Goal: Task Accomplishment & Management: Complete application form

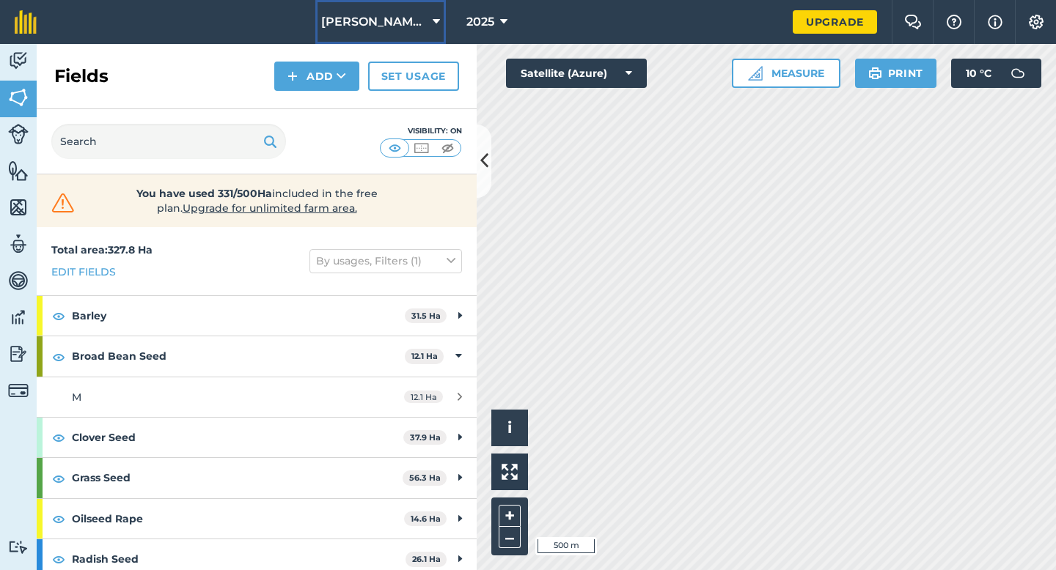
click at [354, 17] on span "[PERSON_NAME] & Sons" at bounding box center [374, 22] width 106 height 18
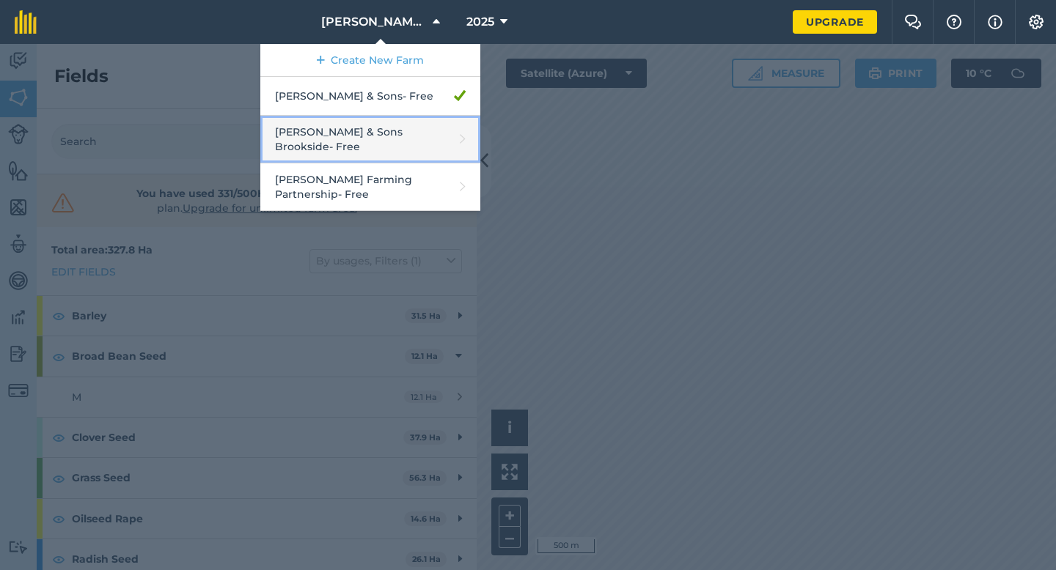
click at [384, 139] on link "[PERSON_NAME] & Sons Brookside - Free" at bounding box center [370, 140] width 220 height 48
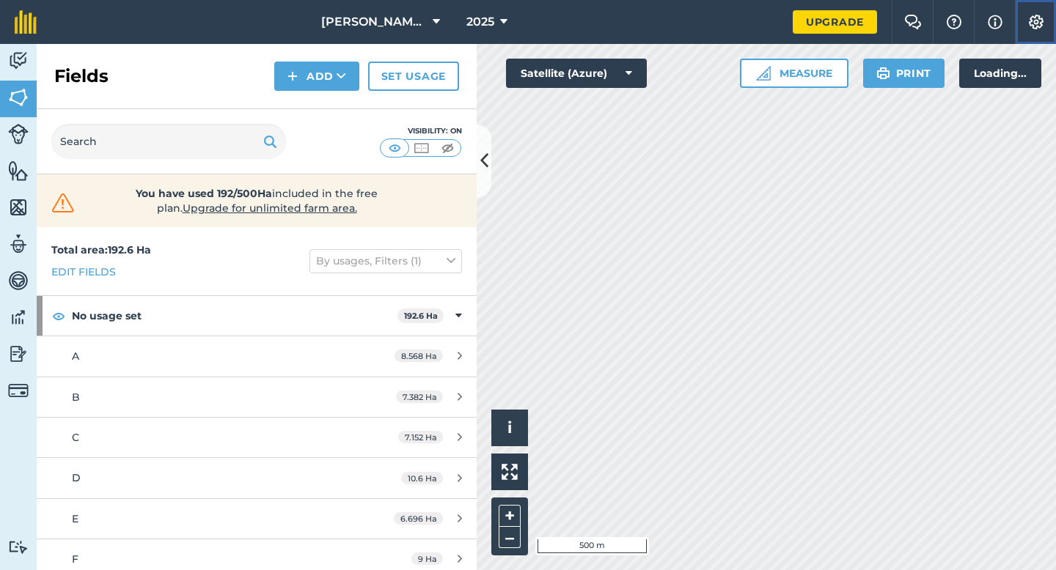
click at [1033, 17] on img at bounding box center [1036, 22] width 18 height 15
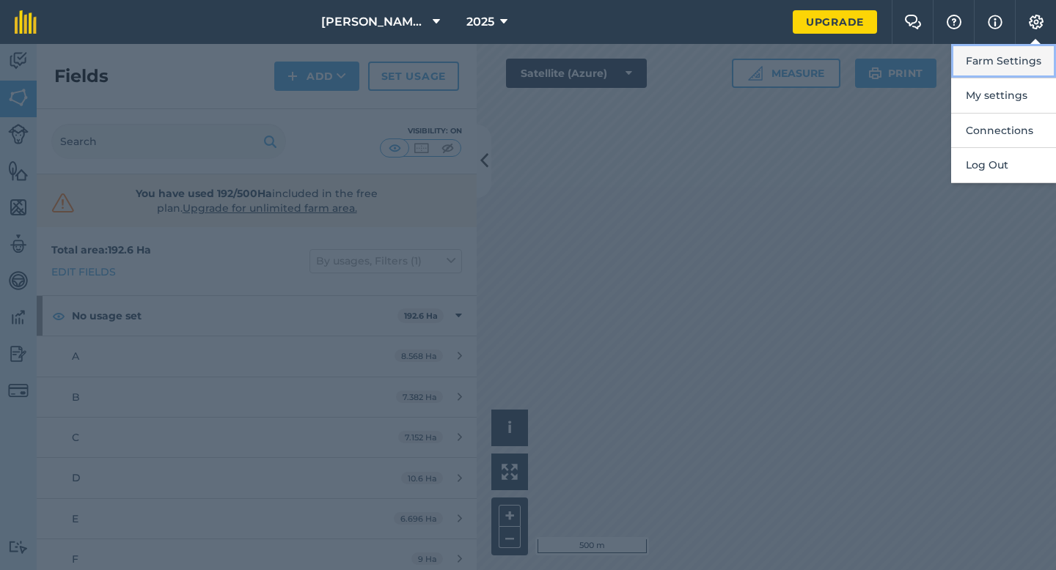
click at [1015, 58] on button "Farm Settings" at bounding box center [1003, 61] width 105 height 34
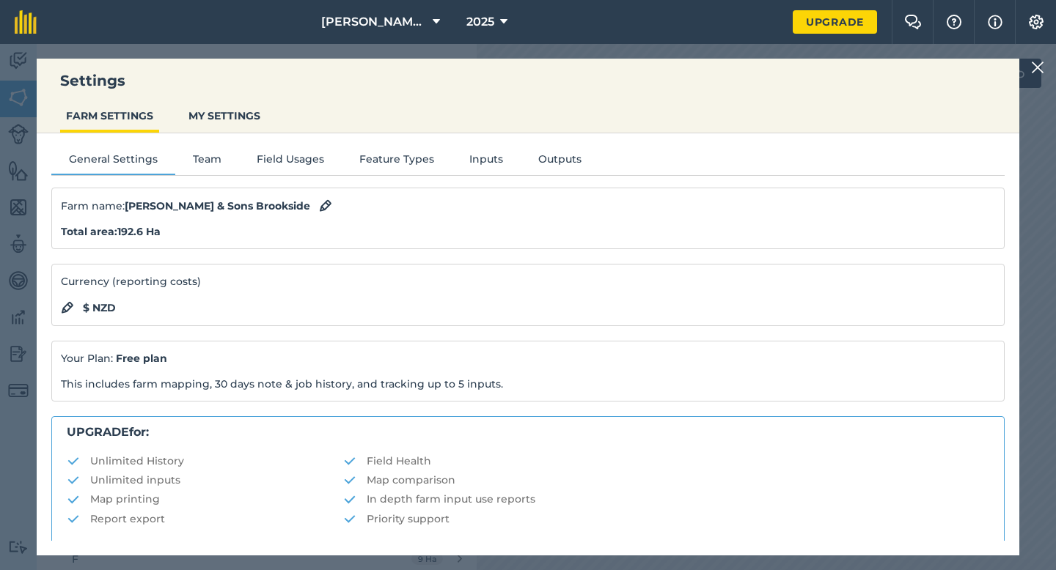
scroll to position [281, 0]
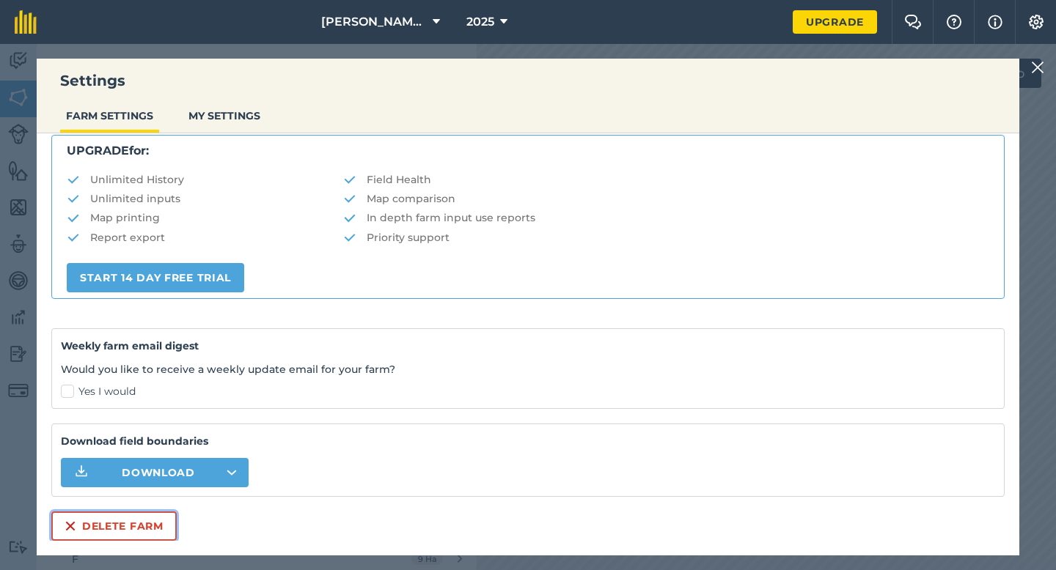
click at [133, 529] on button "Delete farm" at bounding box center [113, 526] width 125 height 29
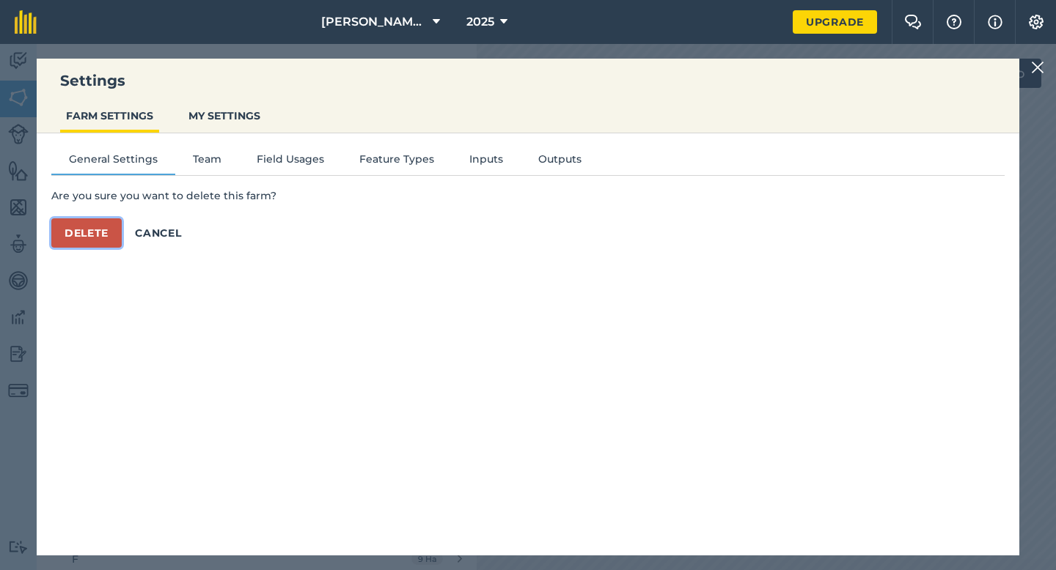
click at [100, 237] on button "Delete" at bounding box center [86, 232] width 70 height 29
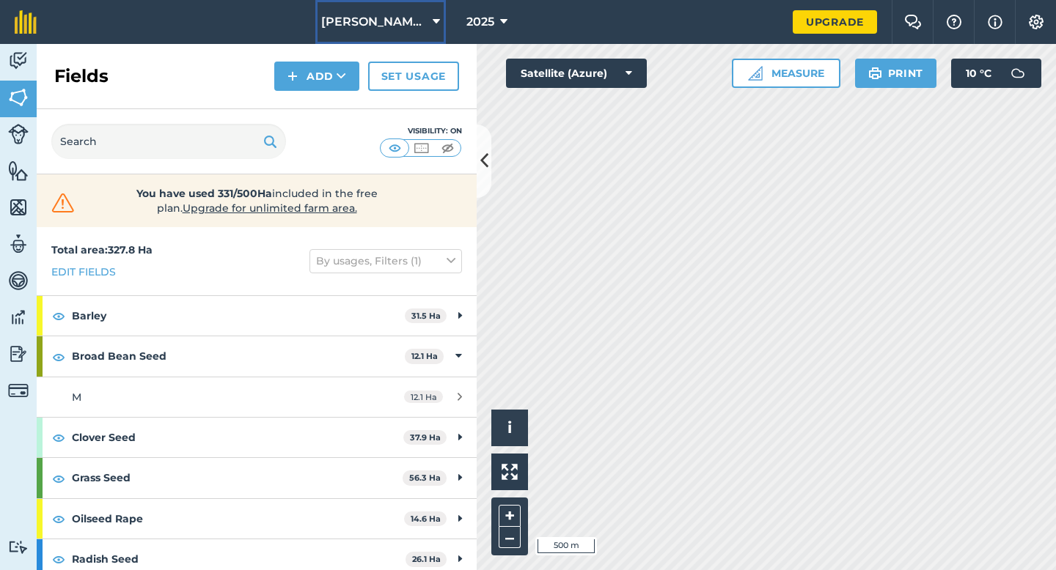
click at [375, 33] on button "[PERSON_NAME] & Sons" at bounding box center [380, 22] width 130 height 44
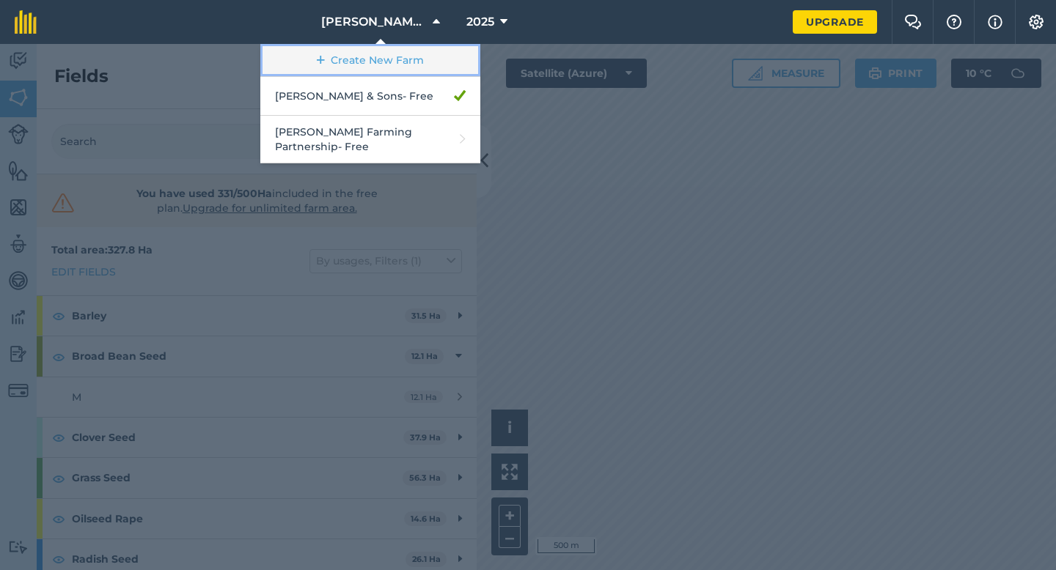
click at [375, 57] on link "Create New Farm" at bounding box center [370, 60] width 220 height 33
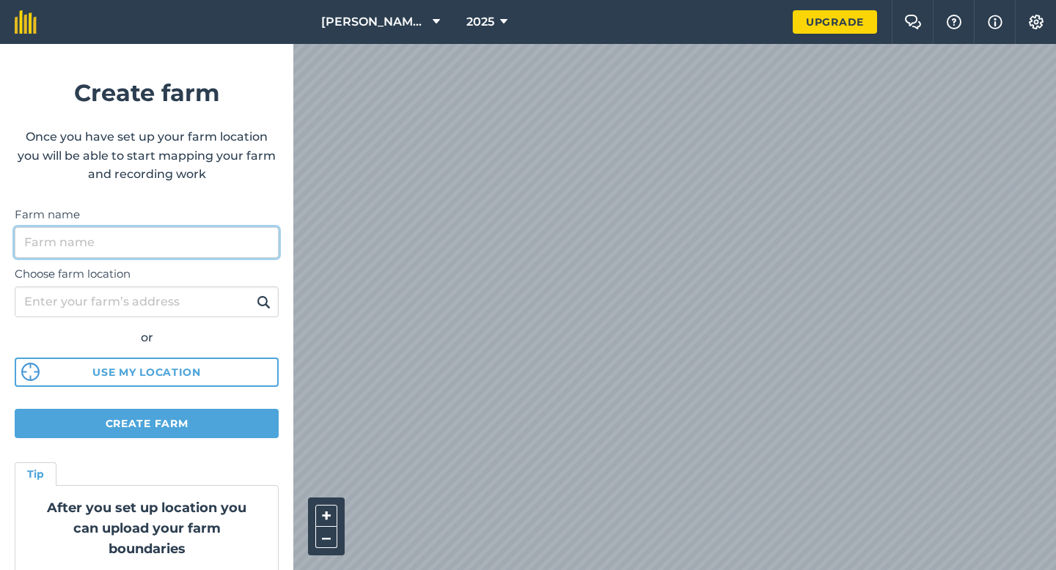
click at [199, 235] on input "Farm name" at bounding box center [147, 242] width 264 height 31
type input "[PERSON_NAME] & Sons Farming"
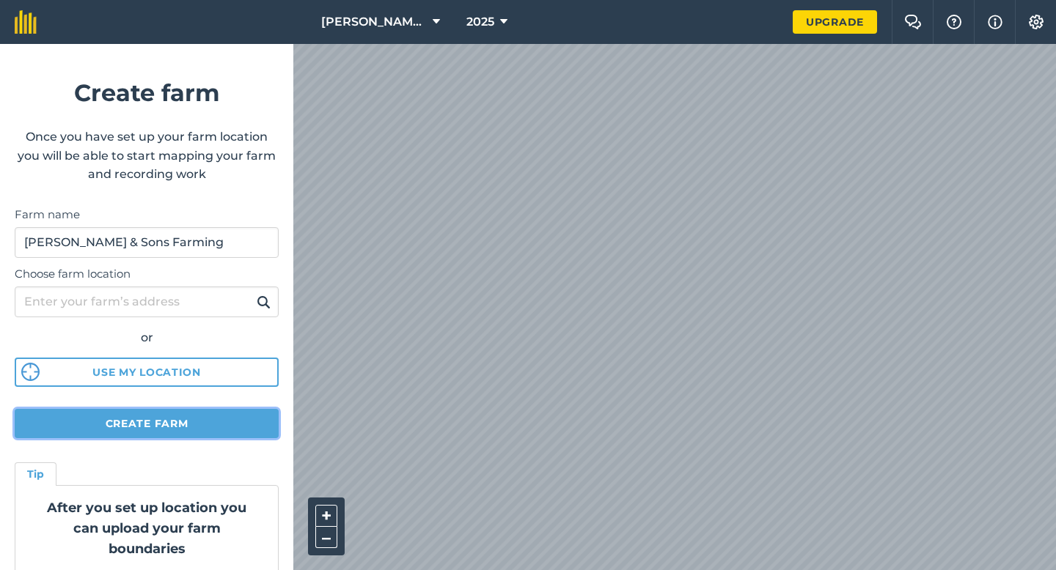
click at [131, 417] on button "Create farm" at bounding box center [147, 423] width 264 height 29
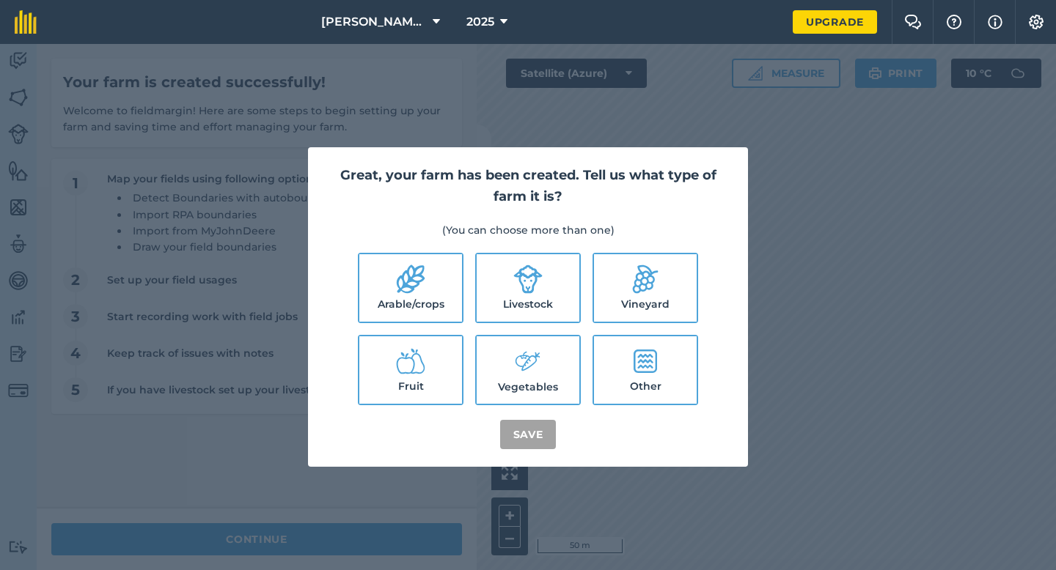
click at [480, 296] on label "Livestock" at bounding box center [527, 287] width 103 height 67
checkbox input "true"
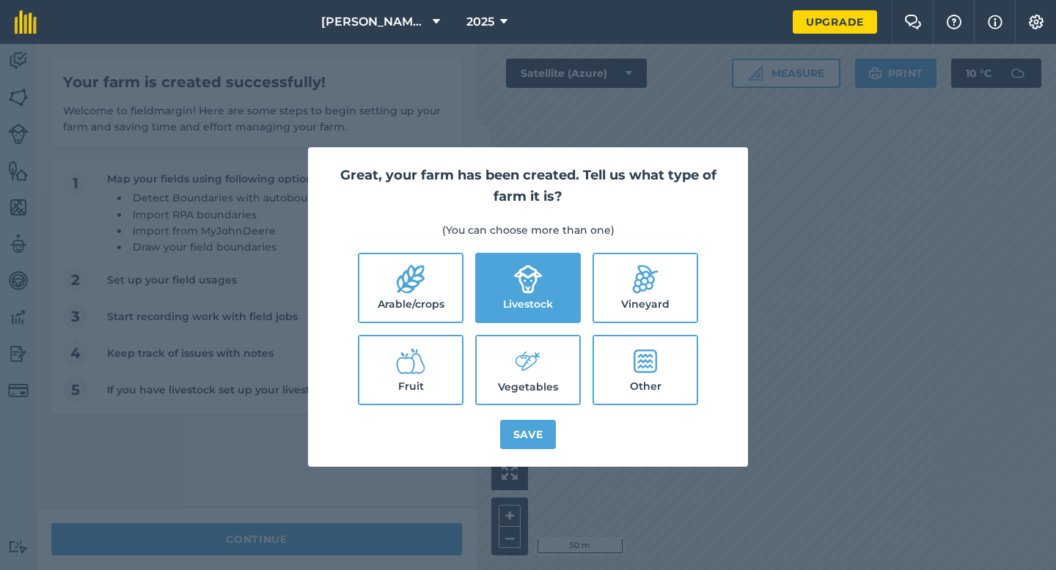
click at [432, 257] on label "Arable/crops" at bounding box center [410, 287] width 103 height 67
checkbox input "true"
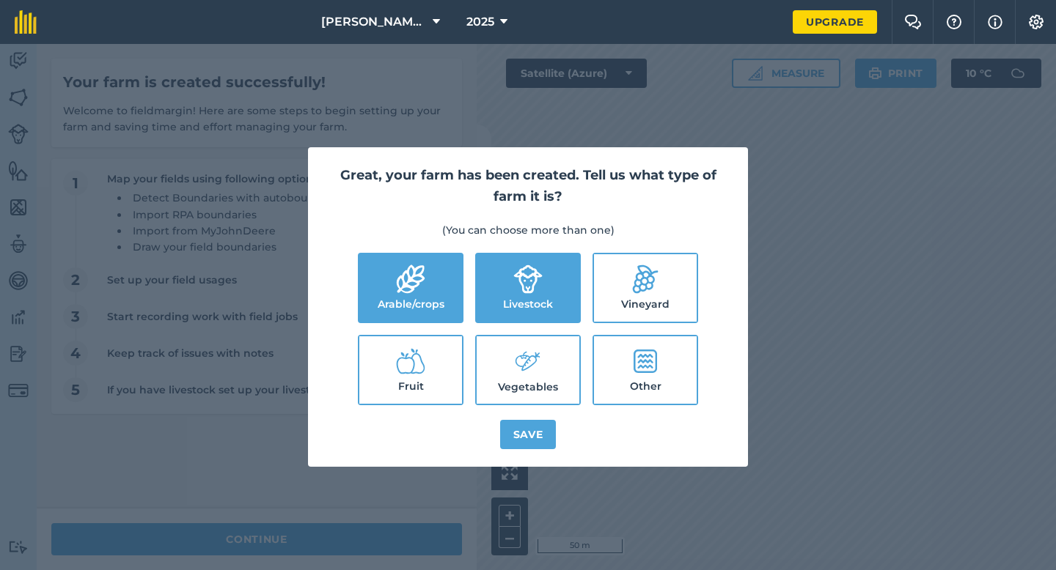
click at [548, 367] on label "Vegetables" at bounding box center [527, 369] width 103 height 67
checkbox input "true"
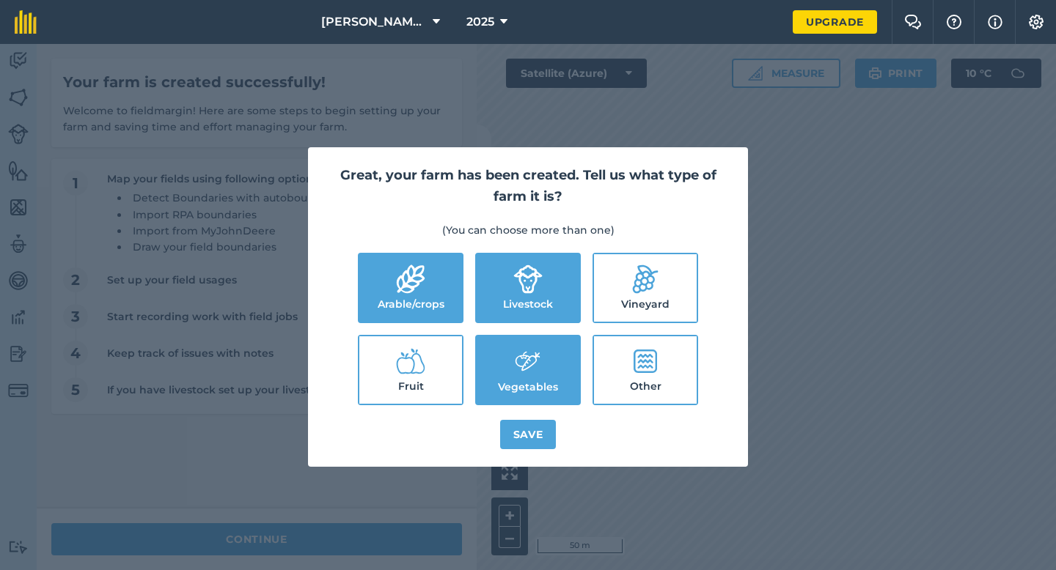
click at [548, 419] on div "Great, your farm has been created. Tell us what type of farm it is? (You can ch…" at bounding box center [528, 307] width 440 height 320
click at [548, 425] on button "Save" at bounding box center [528, 434] width 56 height 29
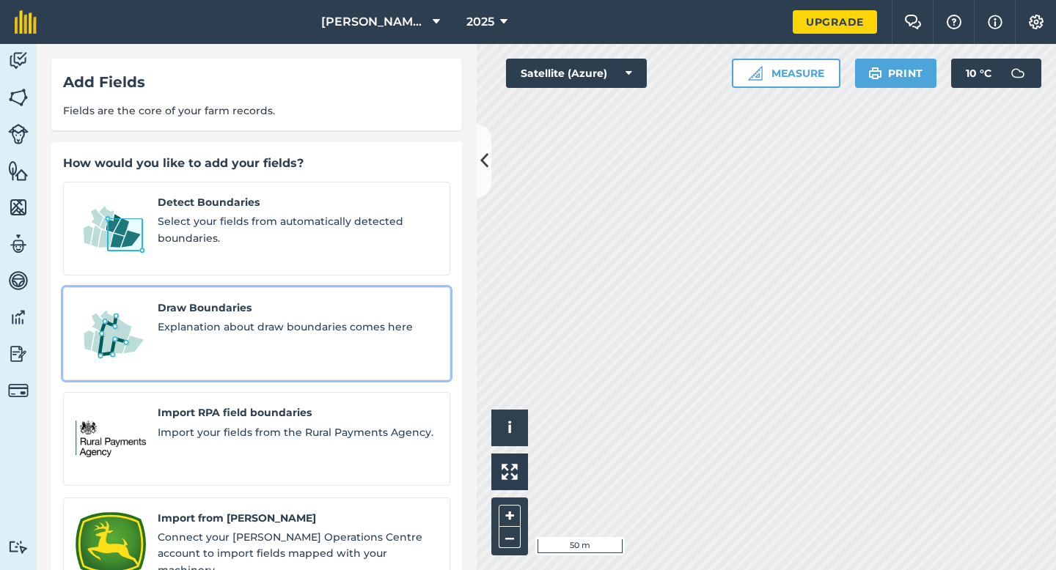
click at [168, 328] on div "Draw Boundaries Explanation about draw boundaries comes here" at bounding box center [298, 334] width 280 height 69
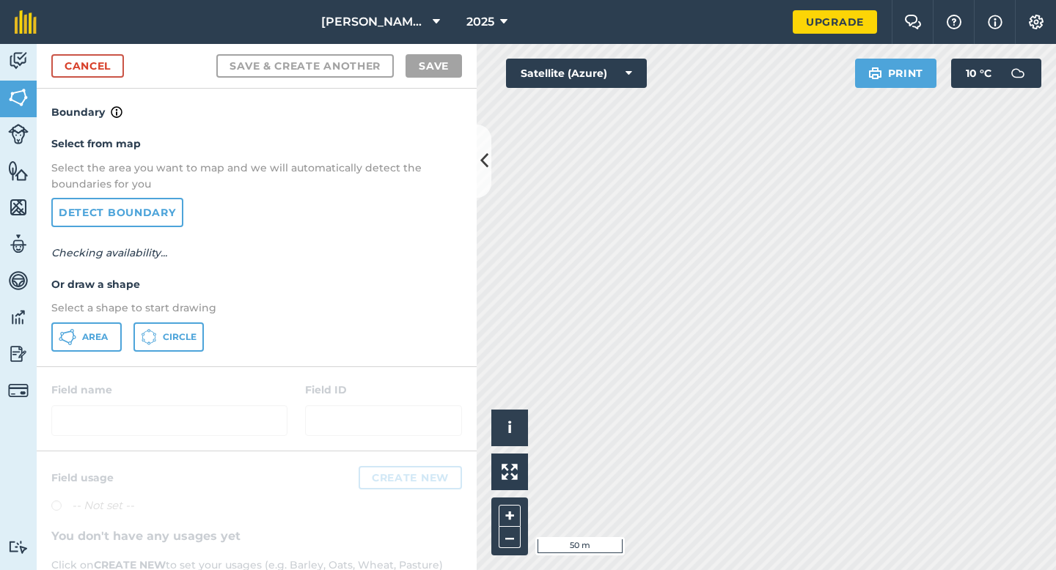
click at [98, 318] on div "Select from map Select the area you want to map and we will automatically detec…" at bounding box center [257, 243] width 440 height 245
click at [108, 328] on button "Area" at bounding box center [86, 337] width 70 height 29
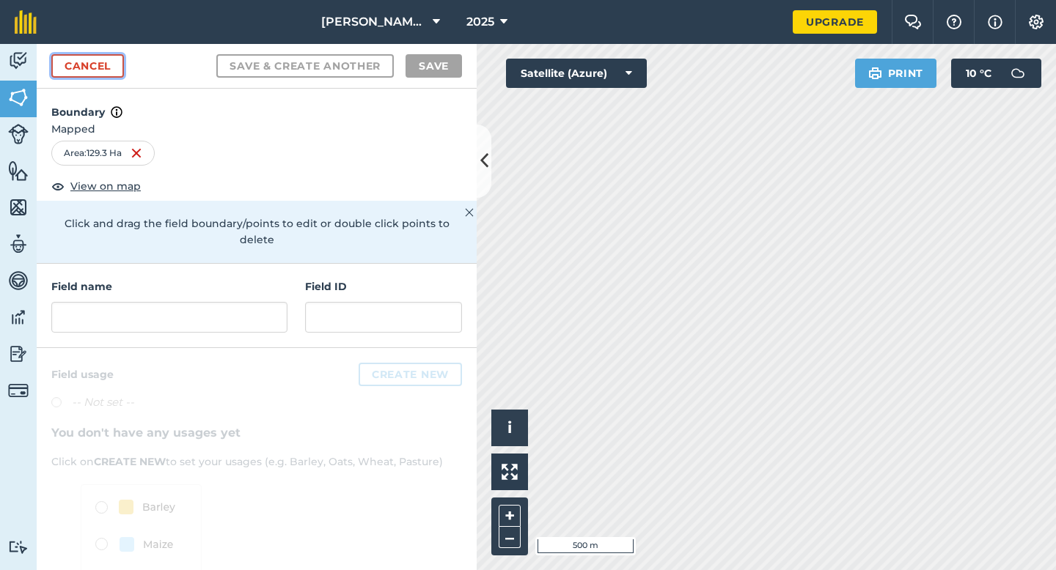
click at [99, 64] on link "Cancel" at bounding box center [87, 65] width 73 height 23
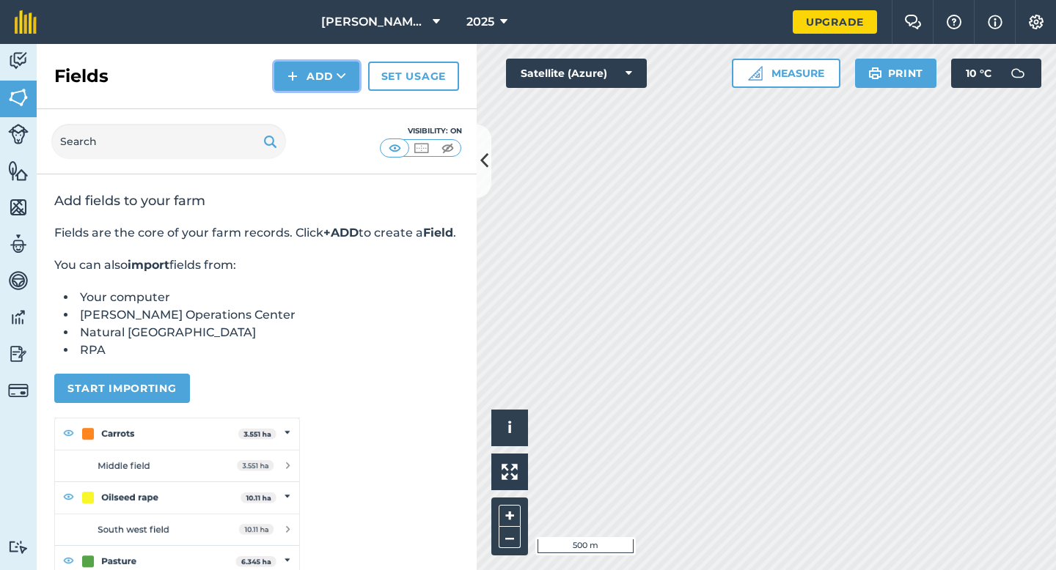
click at [307, 85] on button "Add" at bounding box center [316, 76] width 85 height 29
click at [307, 104] on link "Draw" at bounding box center [316, 109] width 81 height 32
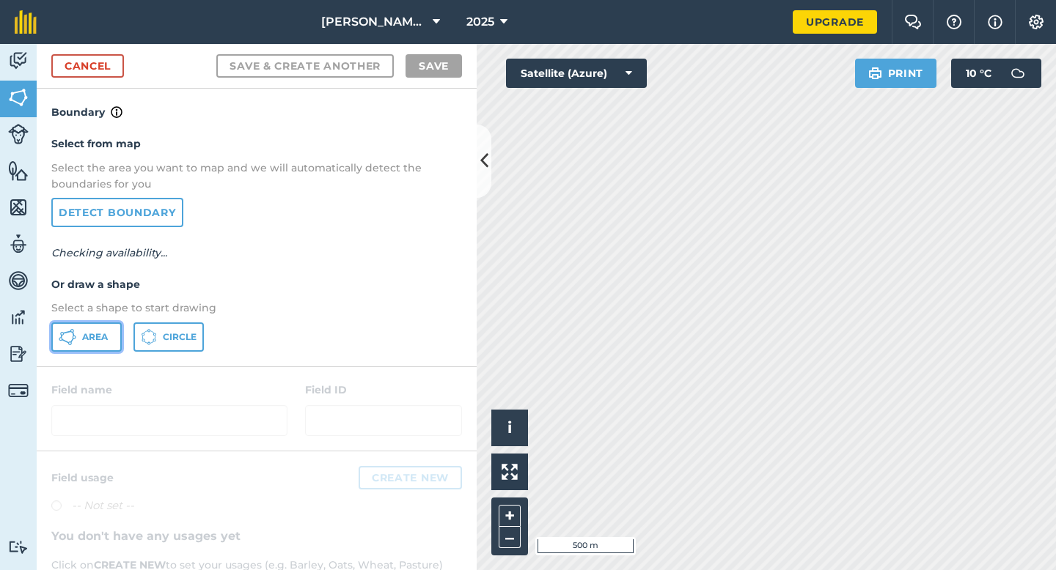
click at [83, 344] on button "Area" at bounding box center [86, 337] width 70 height 29
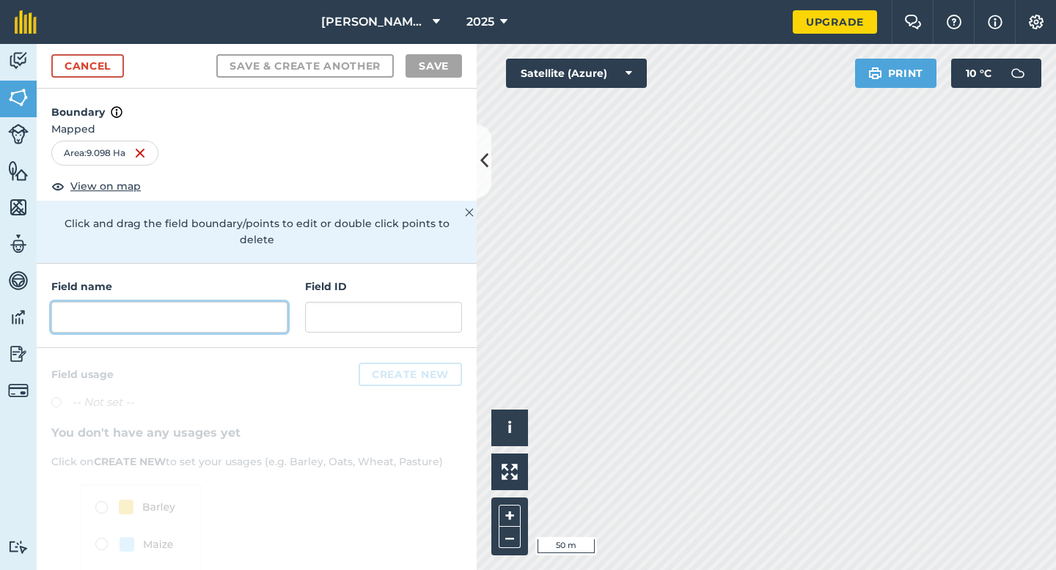
click at [258, 302] on input "text" at bounding box center [169, 317] width 236 height 31
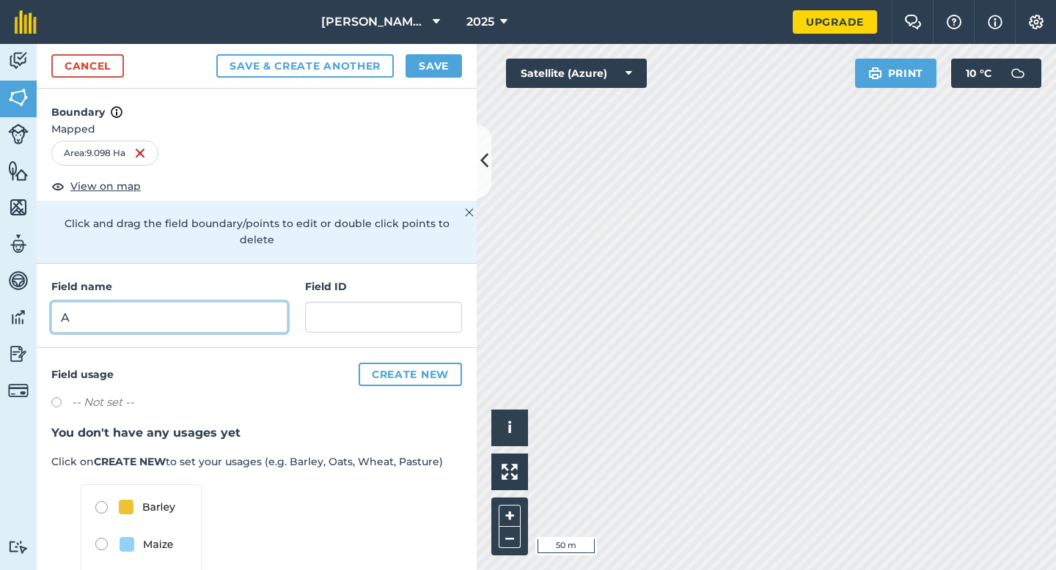
type input "A"
click at [434, 70] on button "Save" at bounding box center [433, 65] width 56 height 23
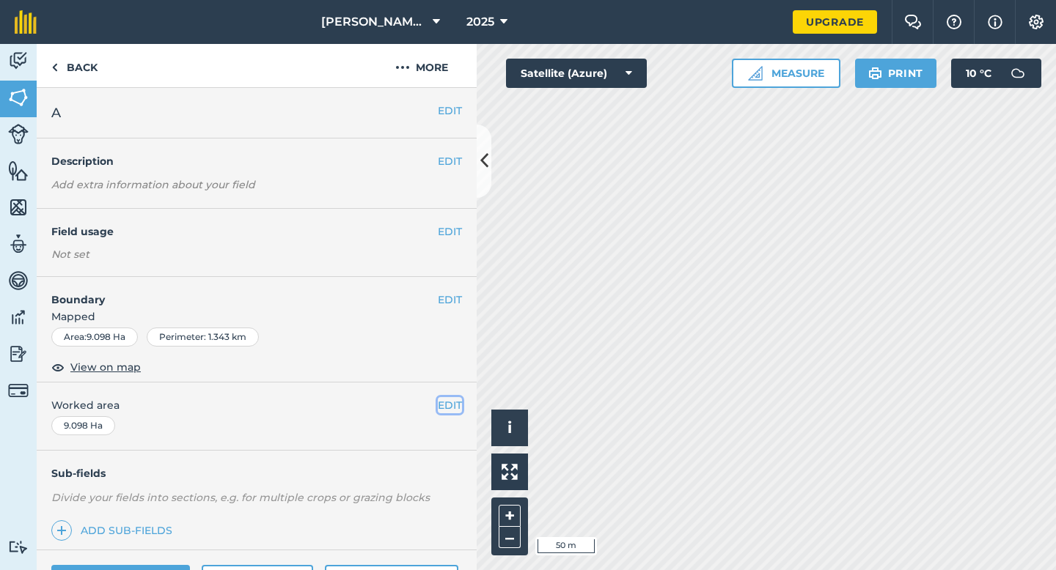
click at [446, 413] on button "EDIT" at bounding box center [450, 405] width 24 height 16
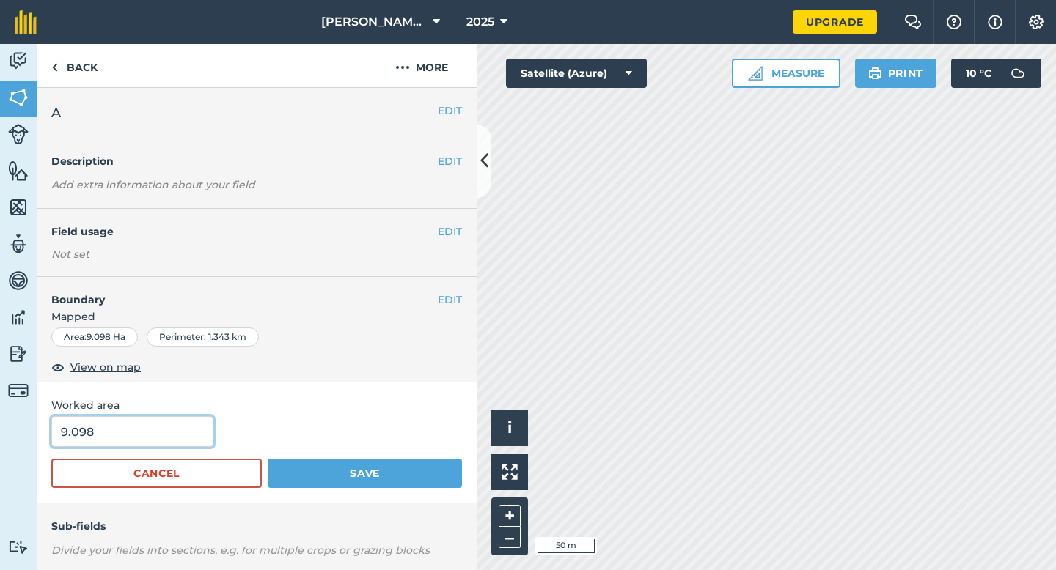
click at [173, 430] on input "9.098" at bounding box center [132, 431] width 162 height 31
type input "9"
click at [268, 459] on button "Save" at bounding box center [365, 473] width 194 height 29
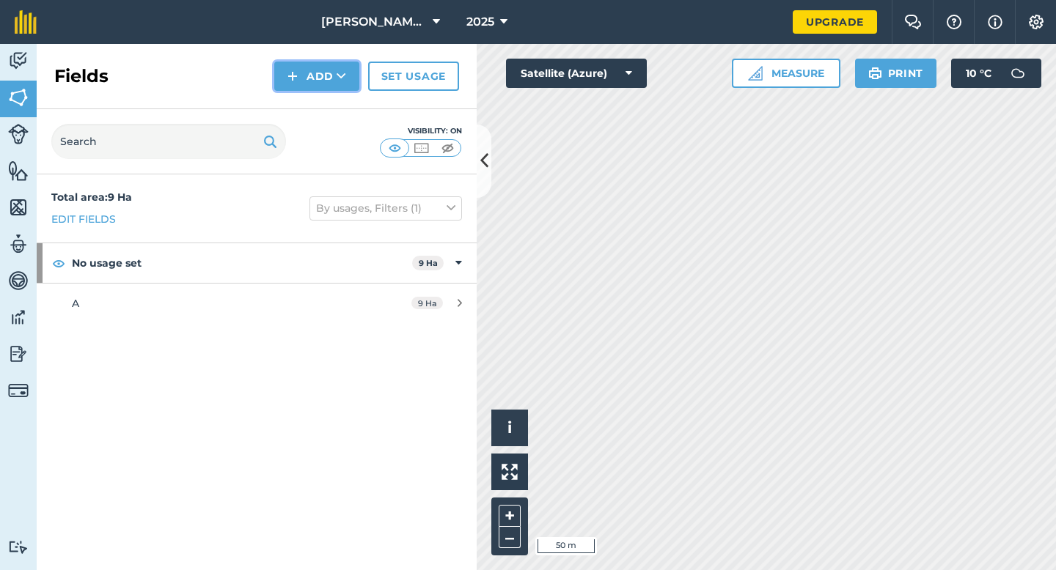
click at [291, 82] on img at bounding box center [292, 76] width 10 height 18
click at [303, 109] on link "Draw" at bounding box center [316, 109] width 81 height 32
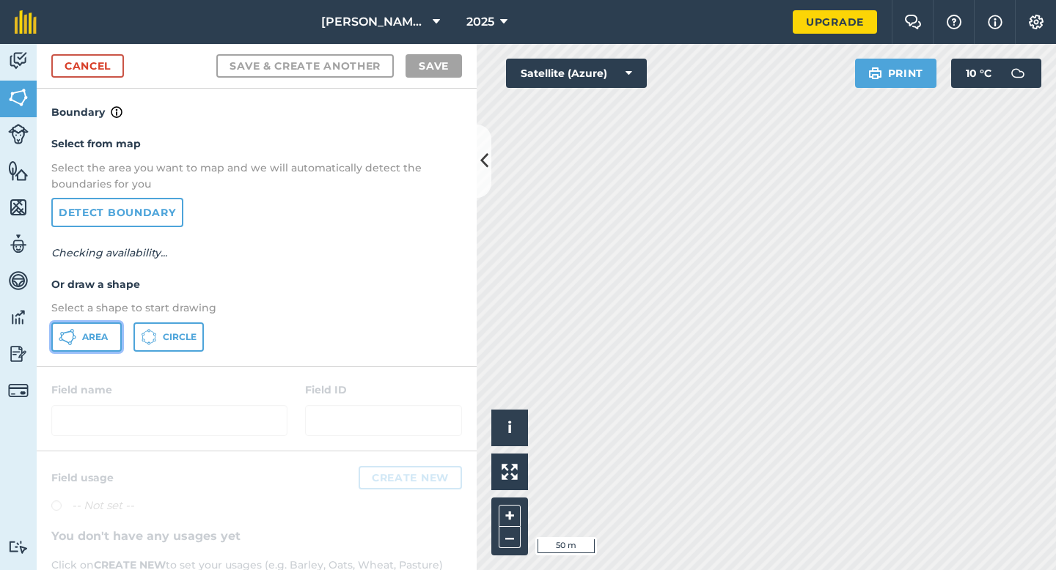
click at [108, 328] on button "Area" at bounding box center [86, 337] width 70 height 29
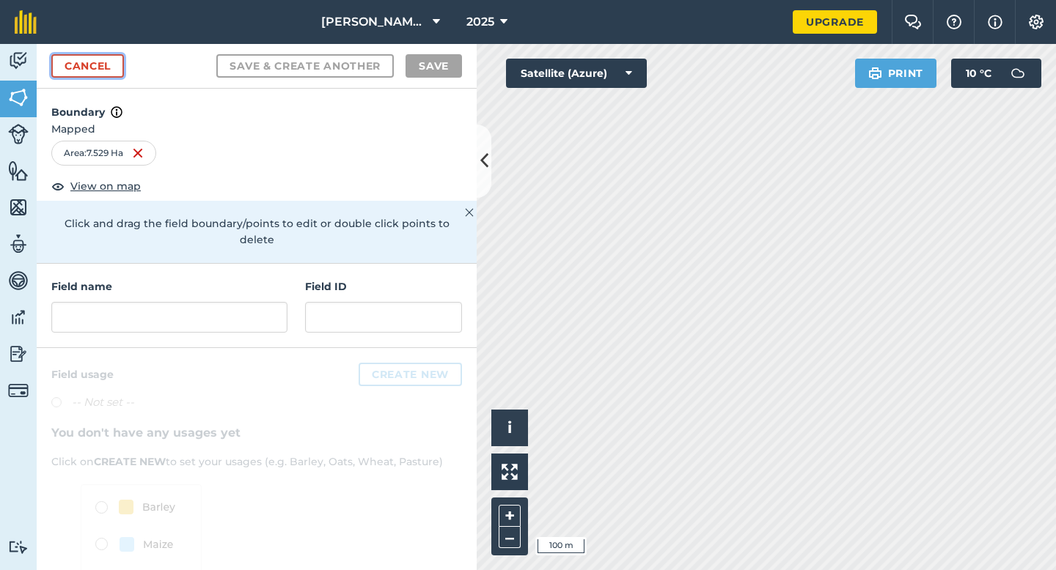
click at [120, 68] on link "Cancel" at bounding box center [87, 65] width 73 height 23
